Goal: Task Accomplishment & Management: Use online tool/utility

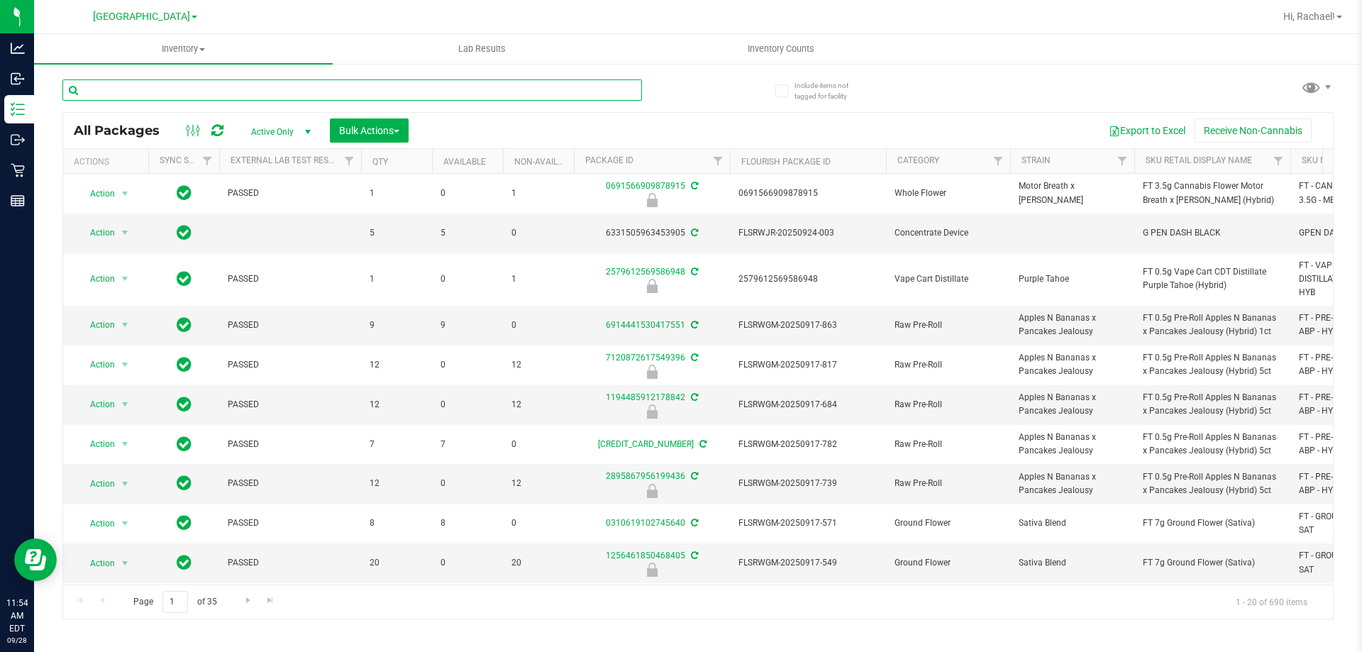
click at [178, 85] on input "text" at bounding box center [351, 89] width 579 height 21
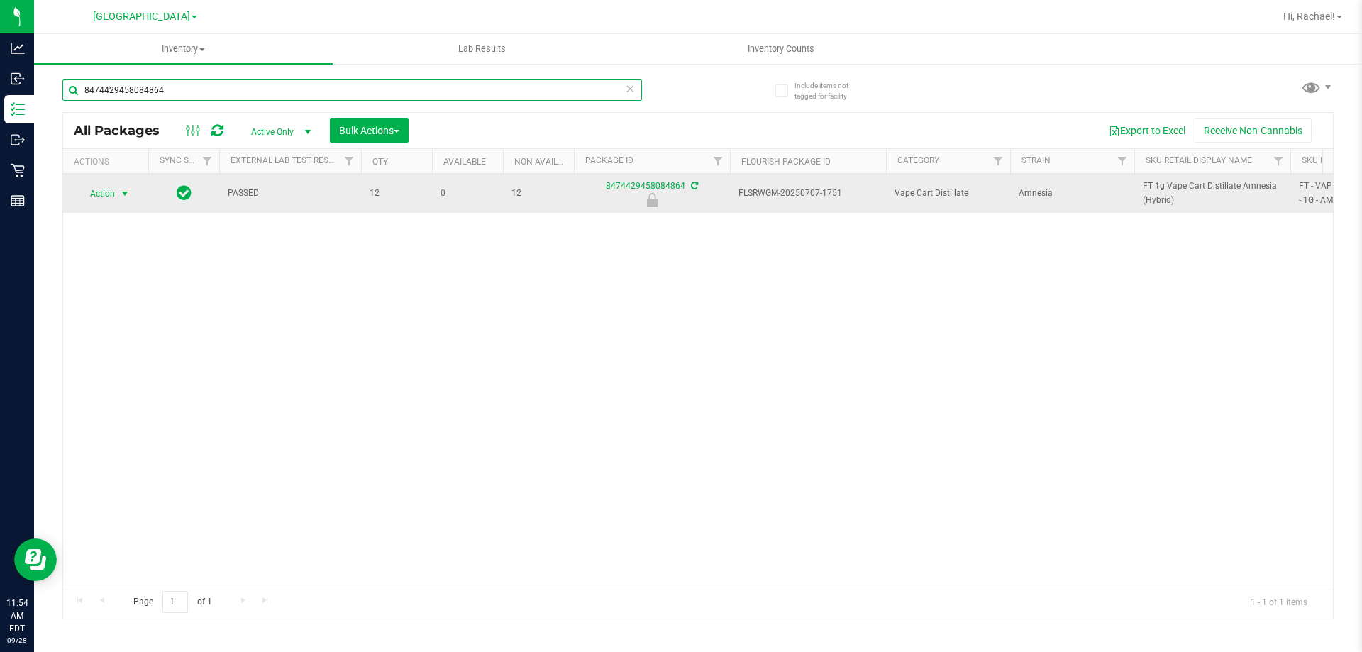
type input "8474429458084864"
click at [122, 188] on span "select" at bounding box center [124, 193] width 11 height 11
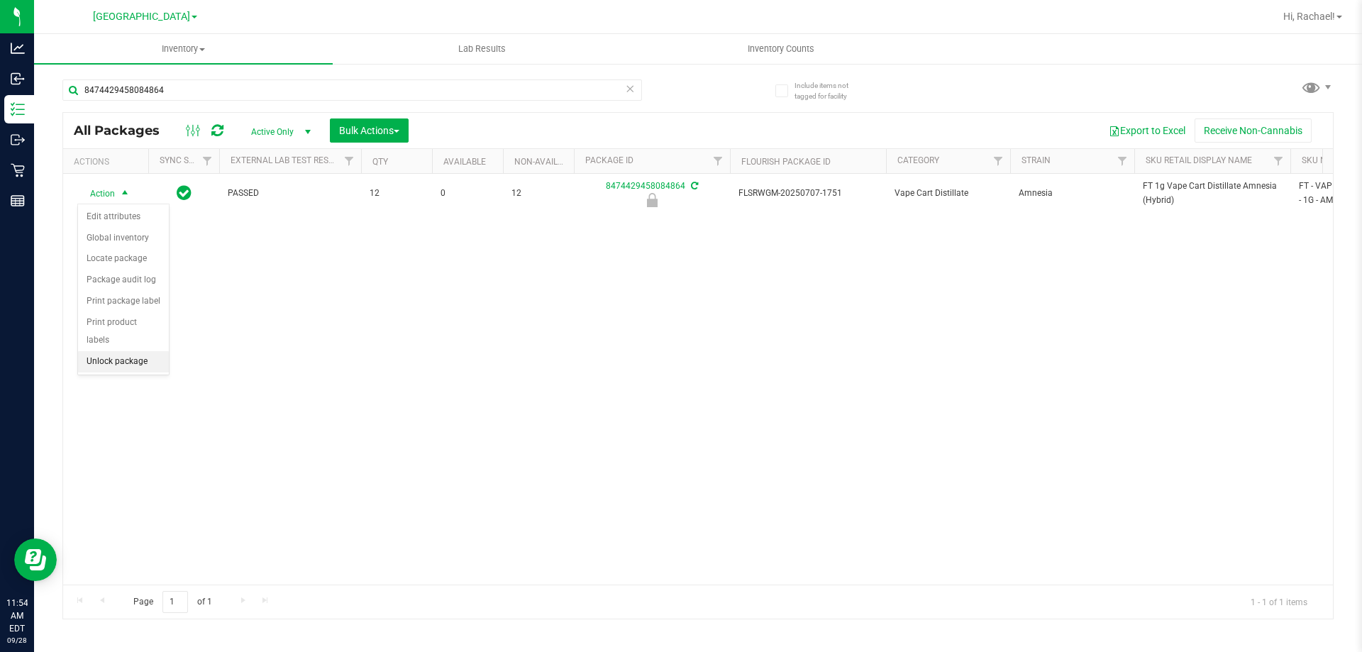
click at [117, 351] on li "Unlock package" at bounding box center [123, 361] width 91 height 21
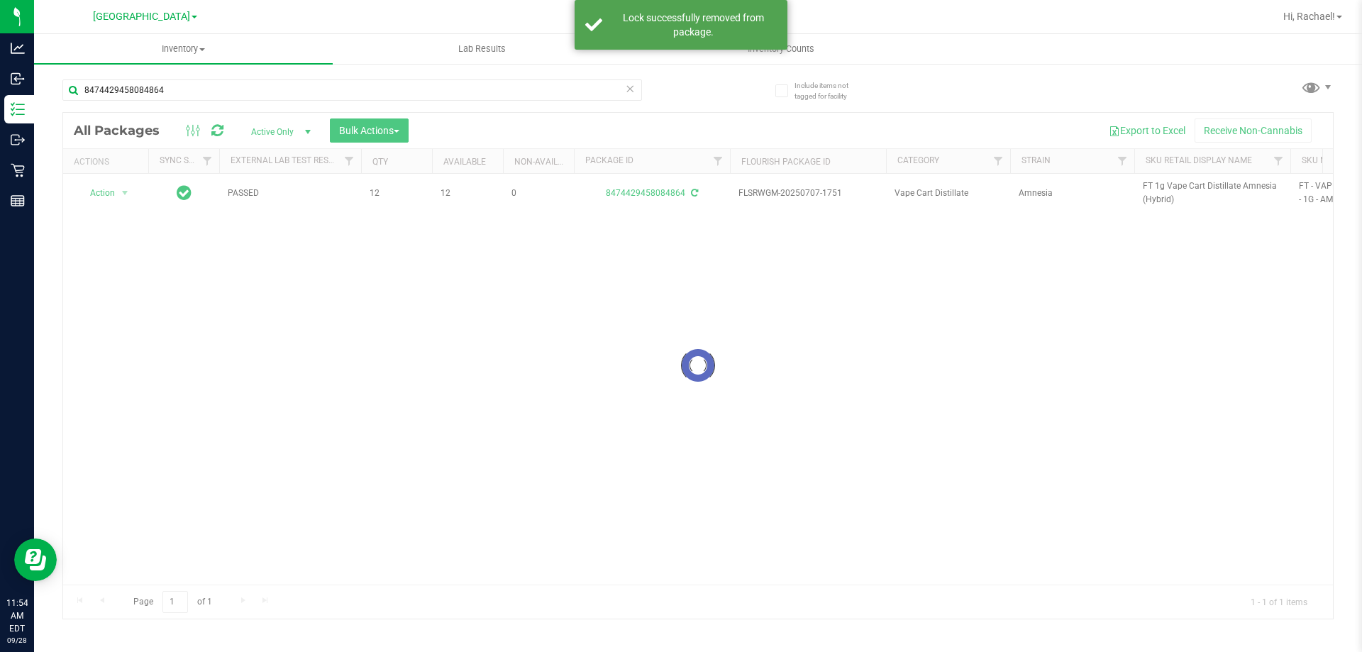
click at [1194, 184] on div at bounding box center [697, 366] width 1269 height 506
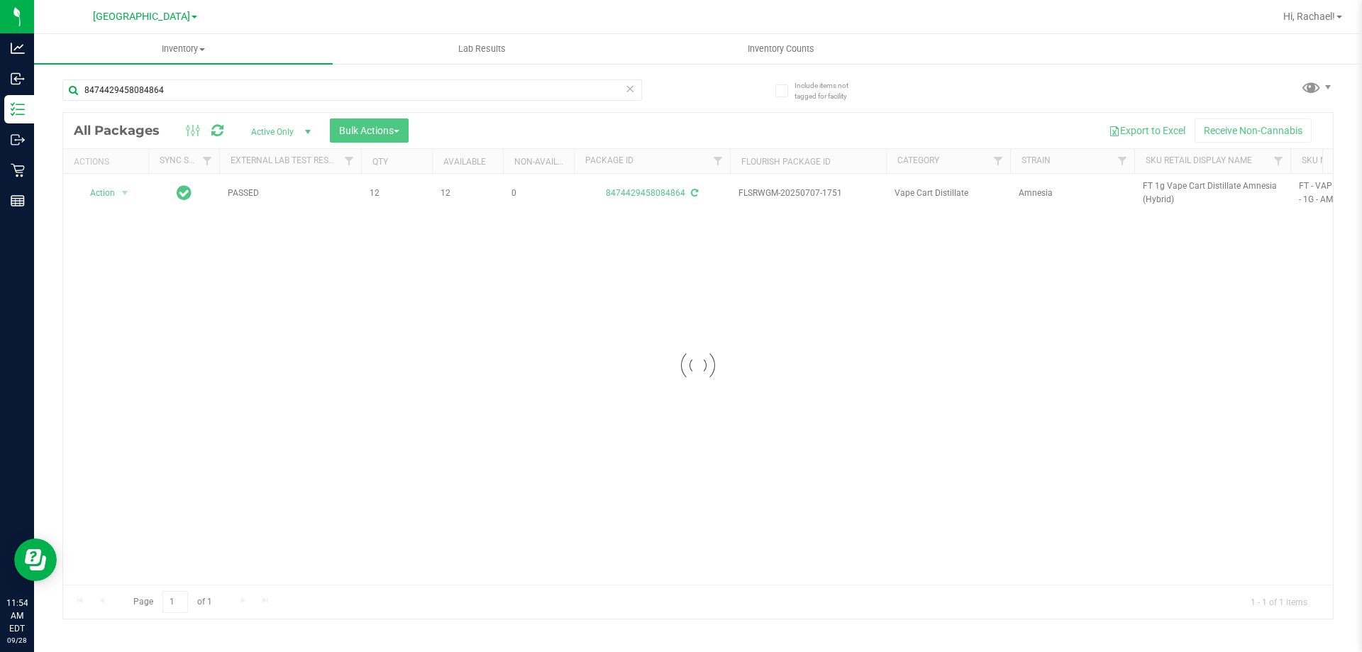
click at [1194, 184] on div at bounding box center [697, 366] width 1269 height 506
click at [1194, 184] on span "FT 1g Vape Cart Distillate Amnesia (Hybrid)" at bounding box center [1212, 192] width 139 height 27
copy tr "FT 1g Vape Cart Distillate Amnesia (Hybrid)"
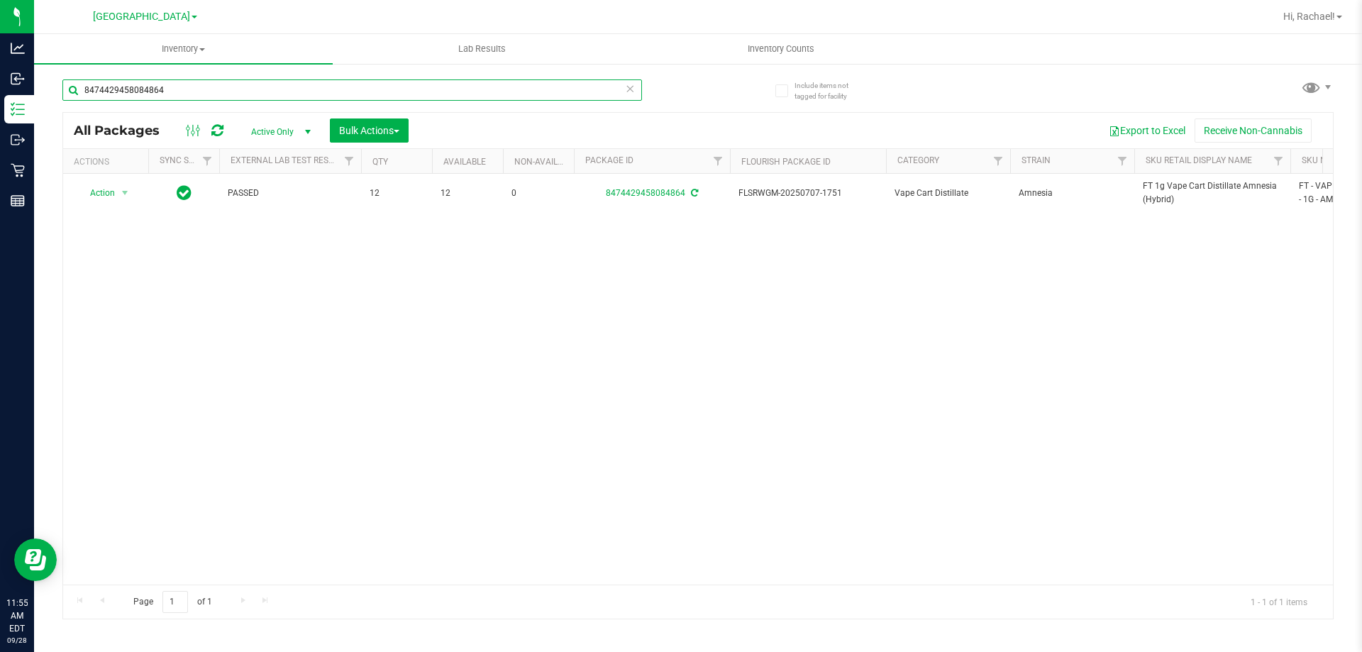
click at [174, 87] on input "8474429458084864" at bounding box center [351, 89] width 579 height 21
paste input "FT 1g Vape Cart Distillate Amnesia (Hybrid)"
type input "FT 1g Vape Cart Distillate Amnesia (Hybrid)"
